Goal: Information Seeking & Learning: Learn about a topic

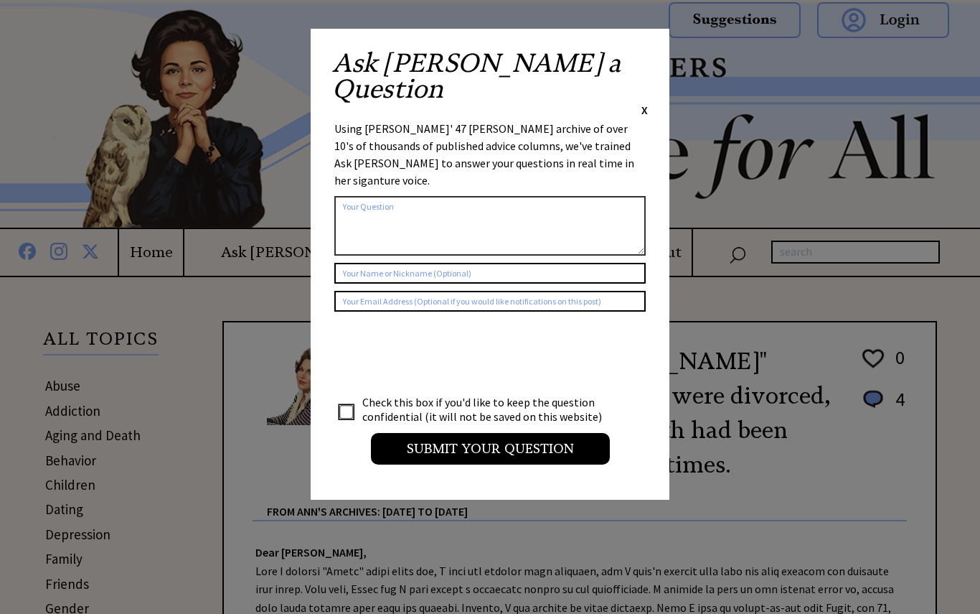
click at [642, 103] on span "X" at bounding box center [645, 110] width 6 height 14
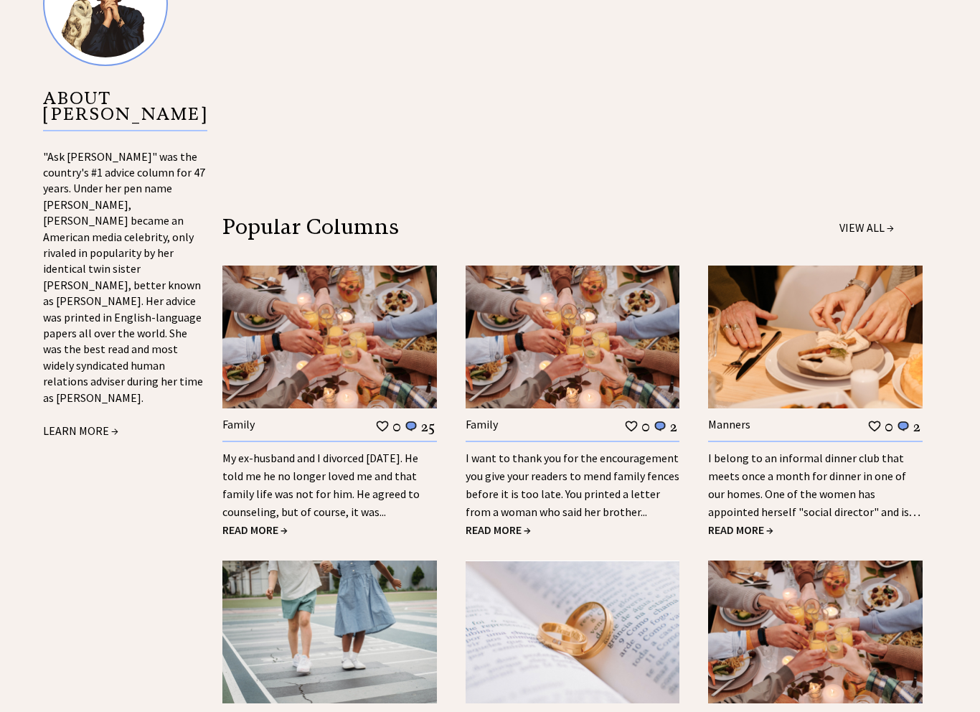
scroll to position [1512, 0]
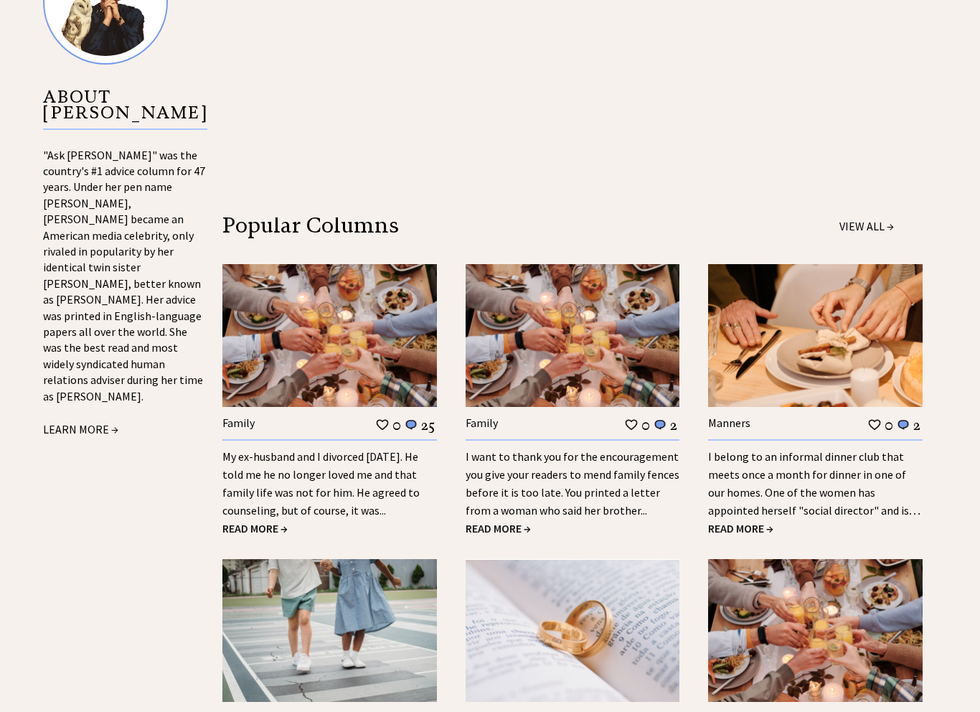
click at [256, 481] on link "My ex-husband and I divorced [DATE]. He told me he no longer loved me and that …" at bounding box center [320, 483] width 197 height 68
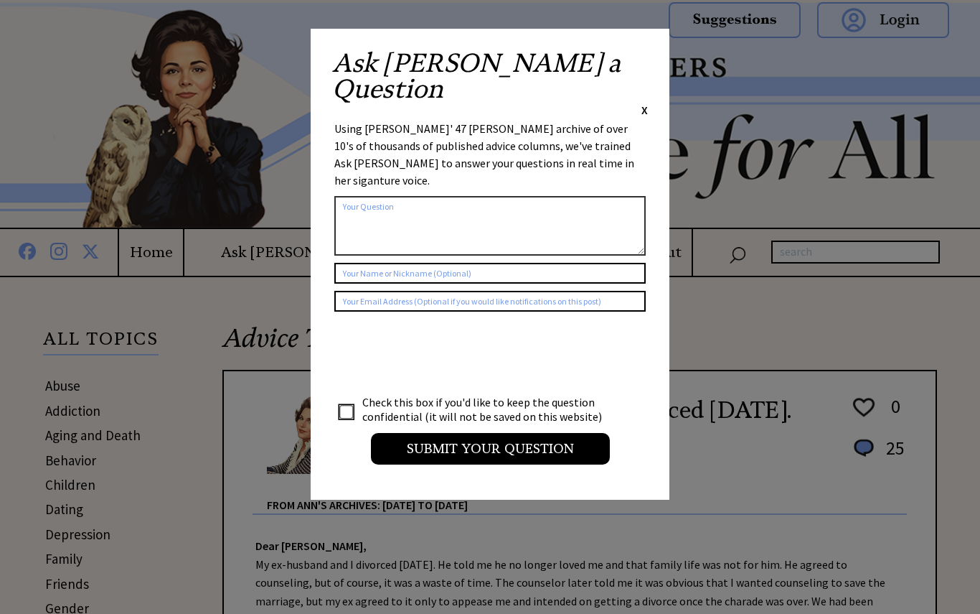
click at [644, 103] on span "X" at bounding box center [645, 110] width 6 height 14
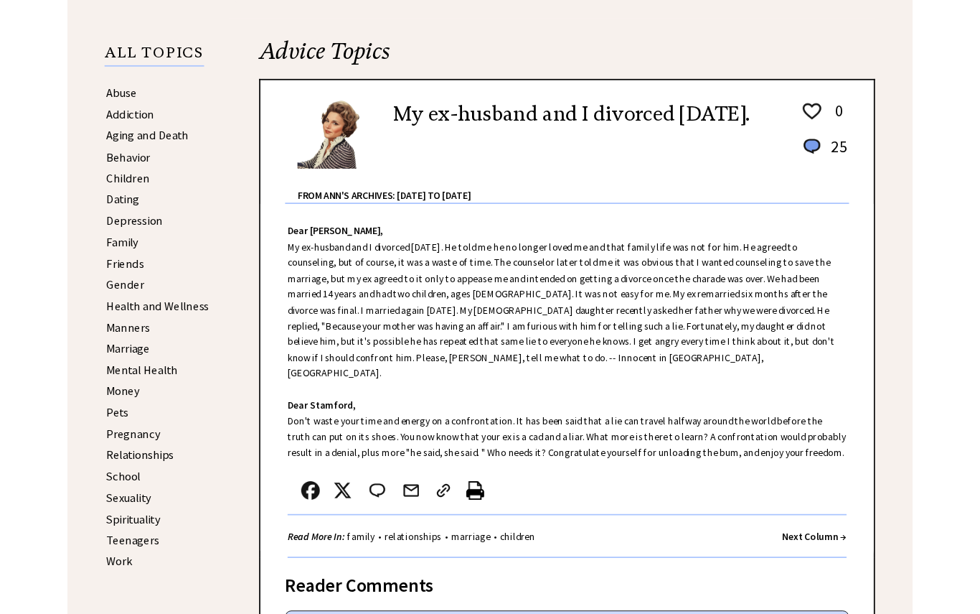
scroll to position [277, 0]
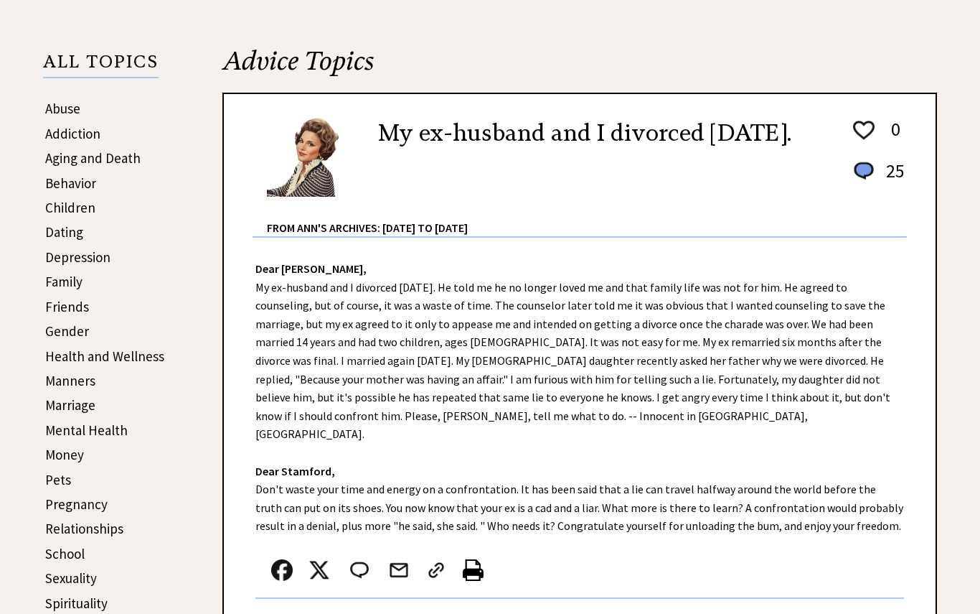
click at [121, 153] on link "Aging and Death" at bounding box center [92, 157] width 95 height 17
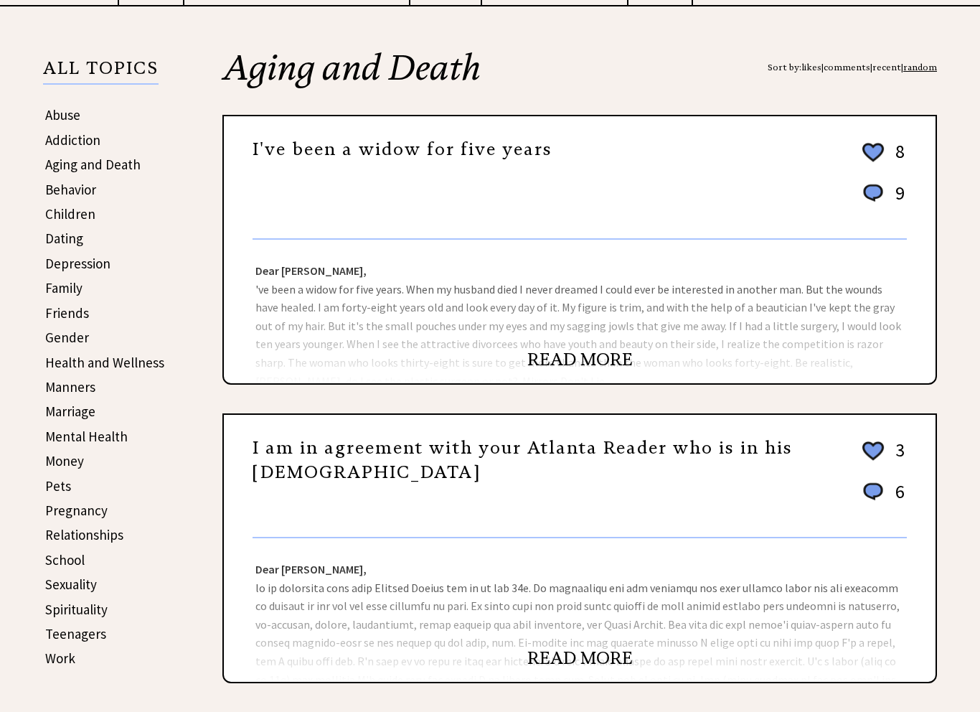
scroll to position [222, 0]
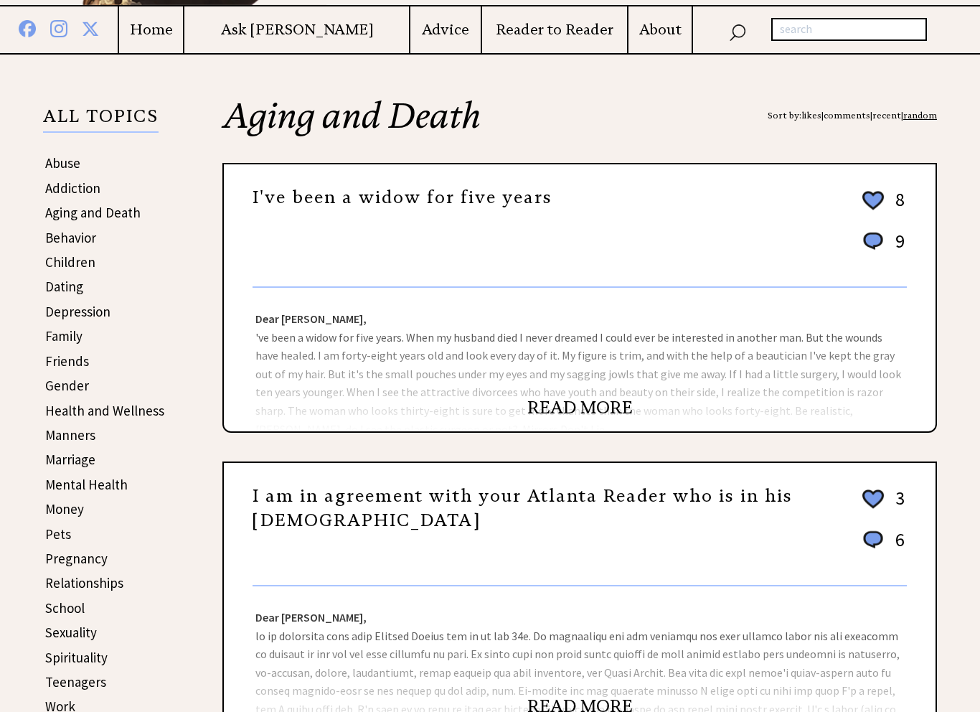
click at [576, 415] on link "READ MORE" at bounding box center [579, 408] width 105 height 22
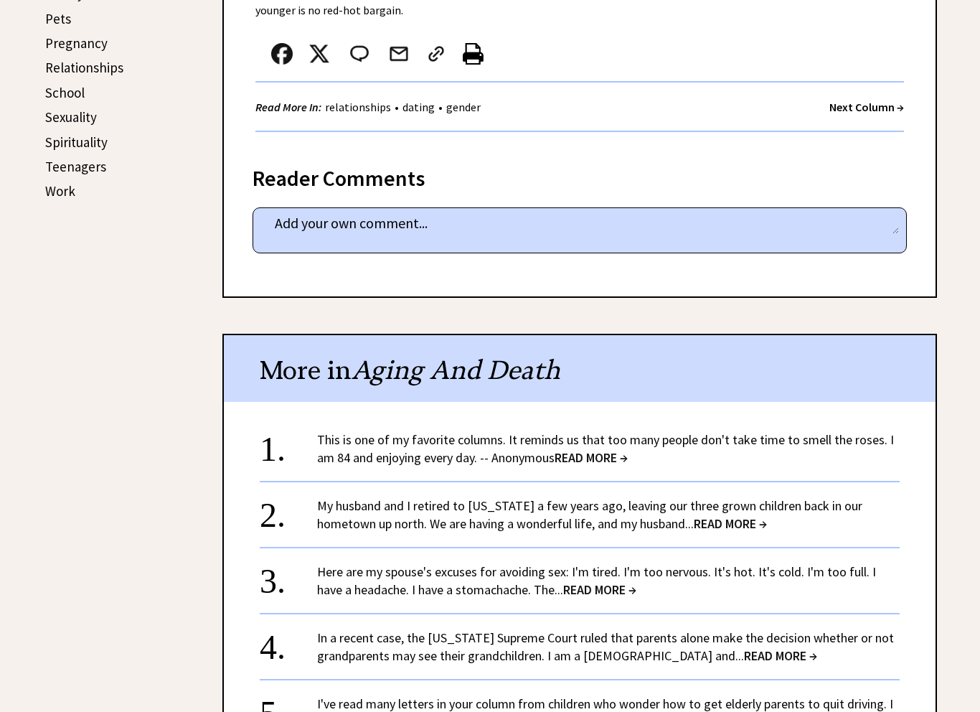
scroll to position [739, 0]
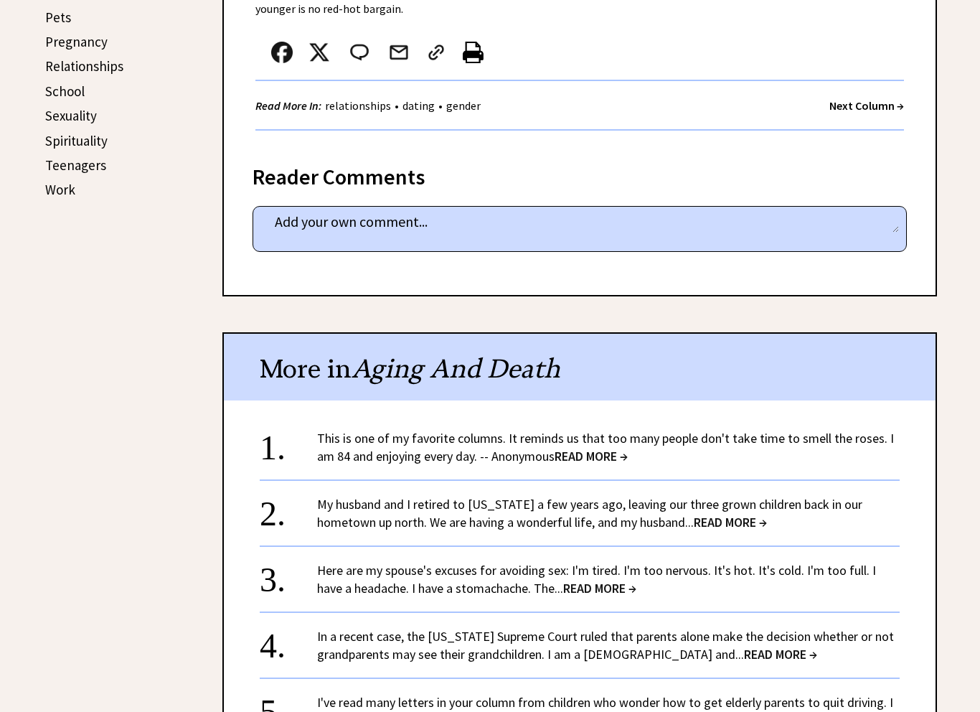
click at [694, 524] on span "READ MORE →" at bounding box center [730, 522] width 73 height 17
